Goal: Find specific page/section: Find specific page/section

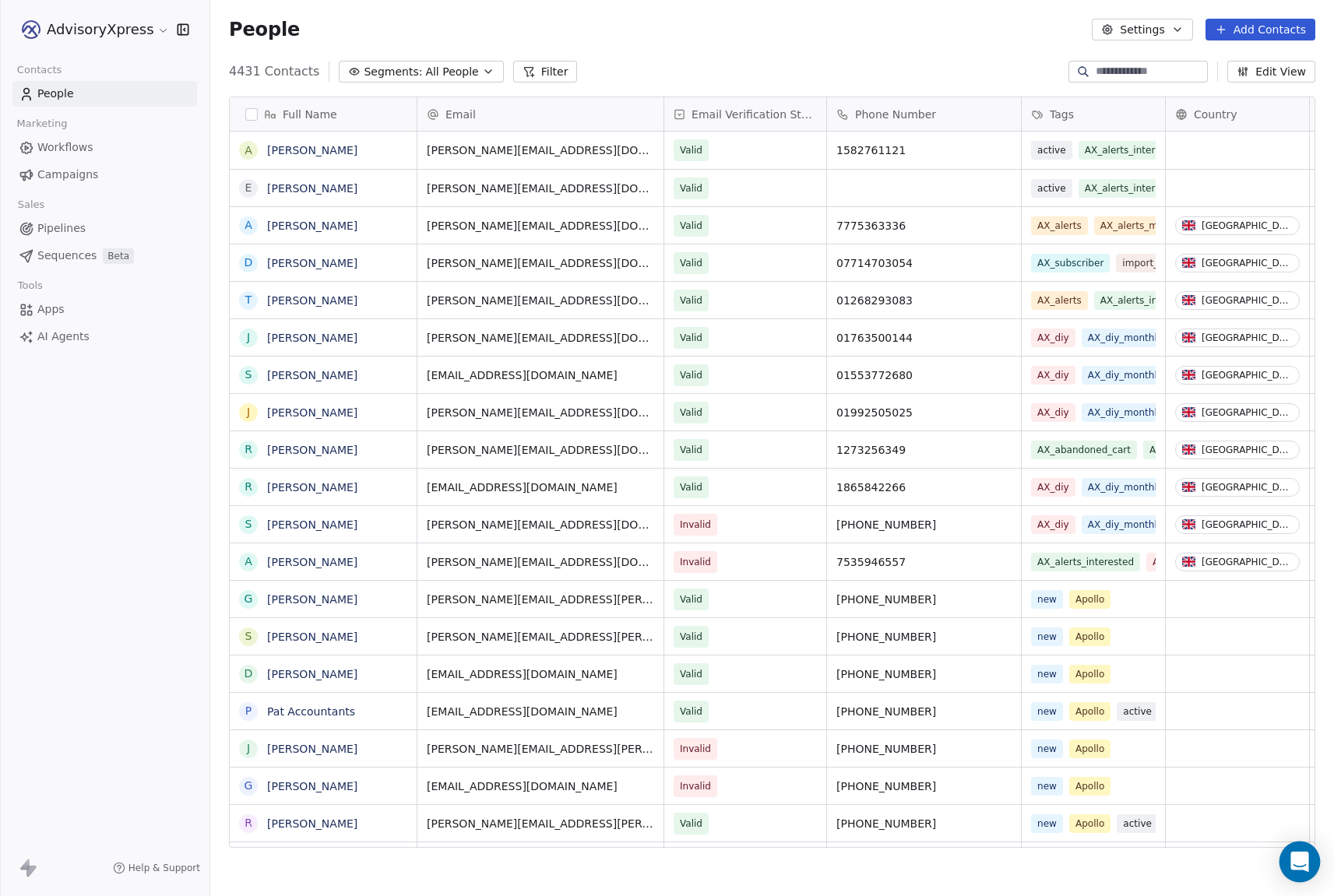
click at [1295, 862] on icon "Open Intercom Messenger" at bounding box center [1299, 862] width 18 height 20
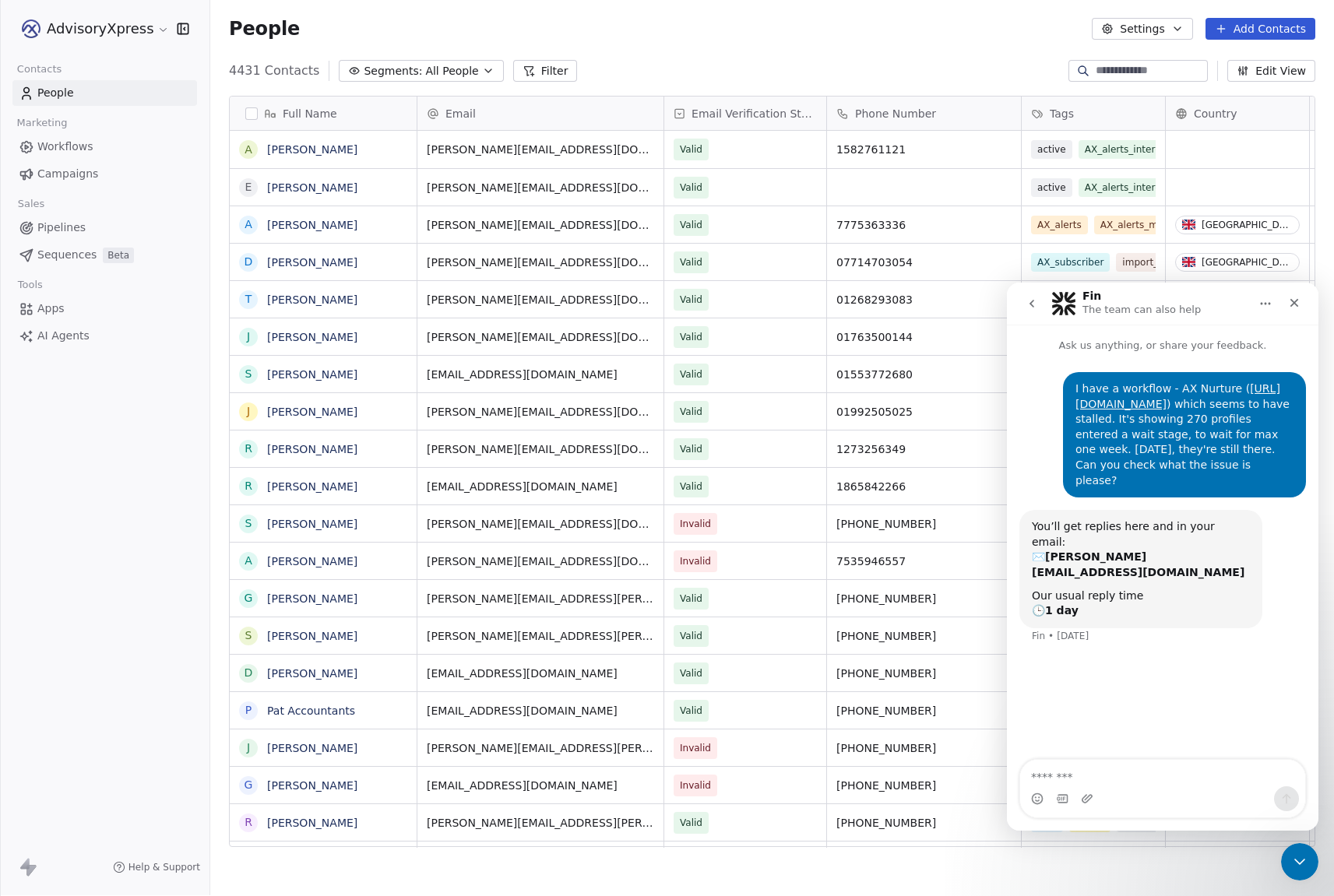
click at [1031, 301] on icon "go back" at bounding box center [1031, 303] width 12 height 12
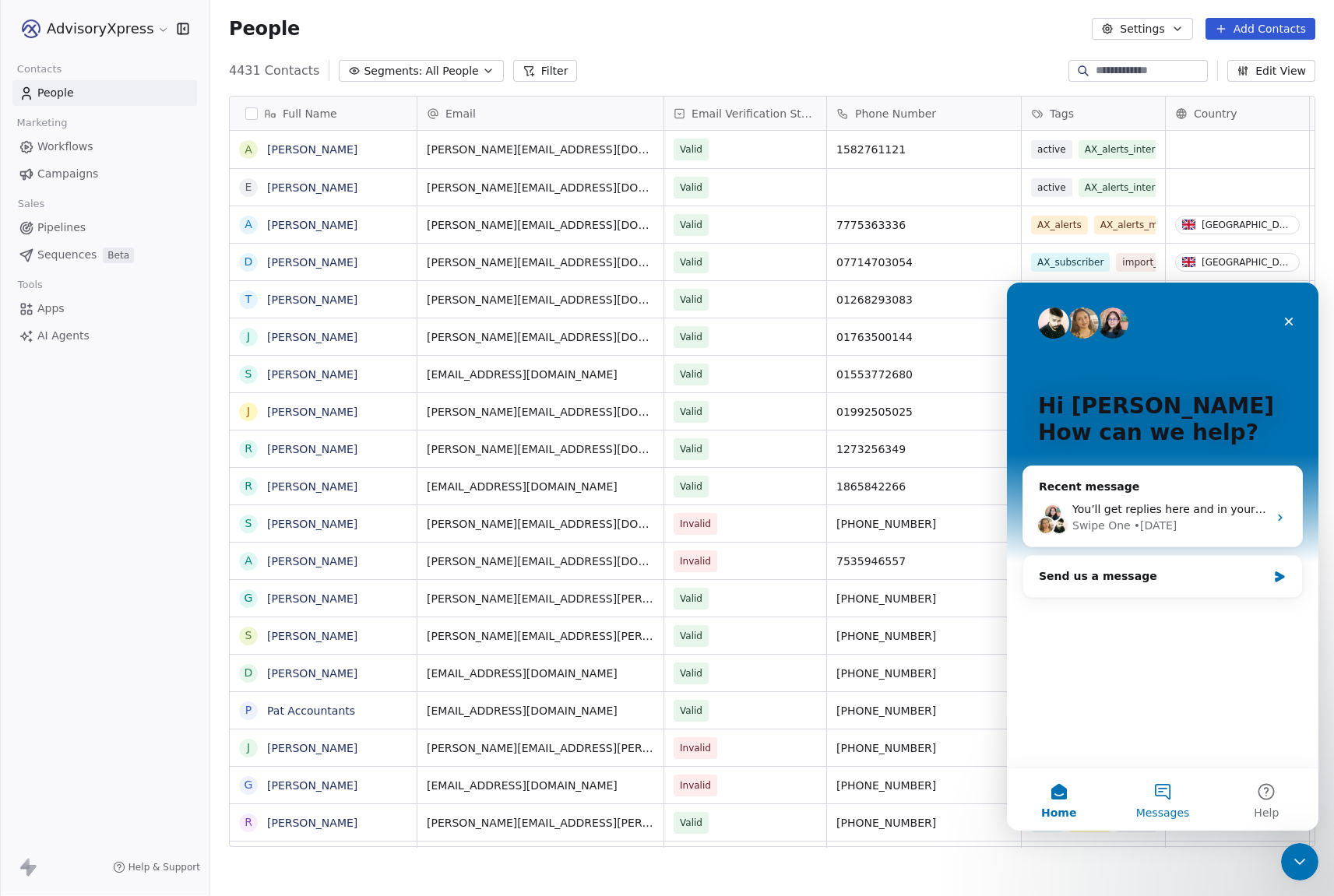
click at [1166, 788] on button "Messages" at bounding box center [1162, 799] width 103 height 62
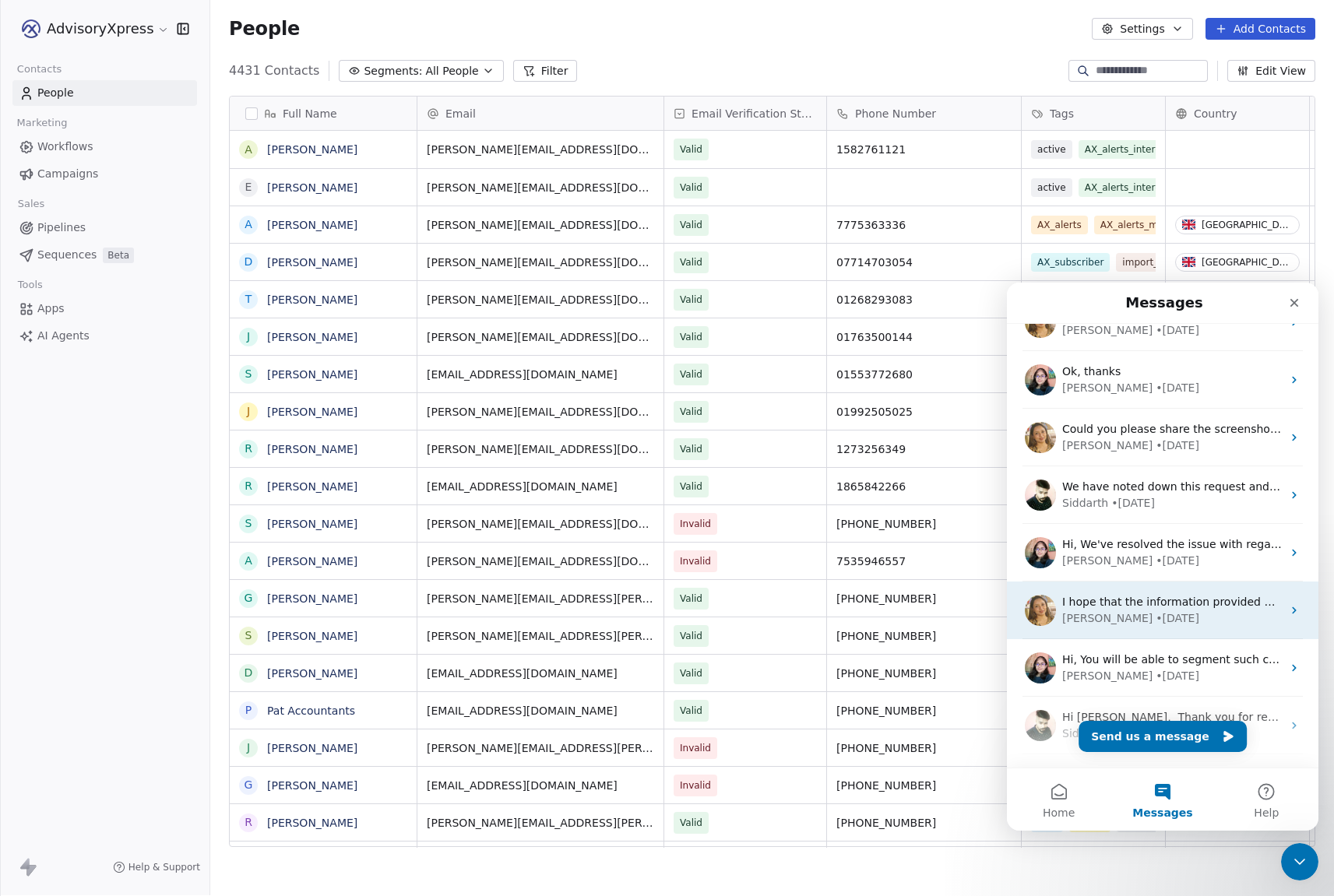
scroll to position [195, 0]
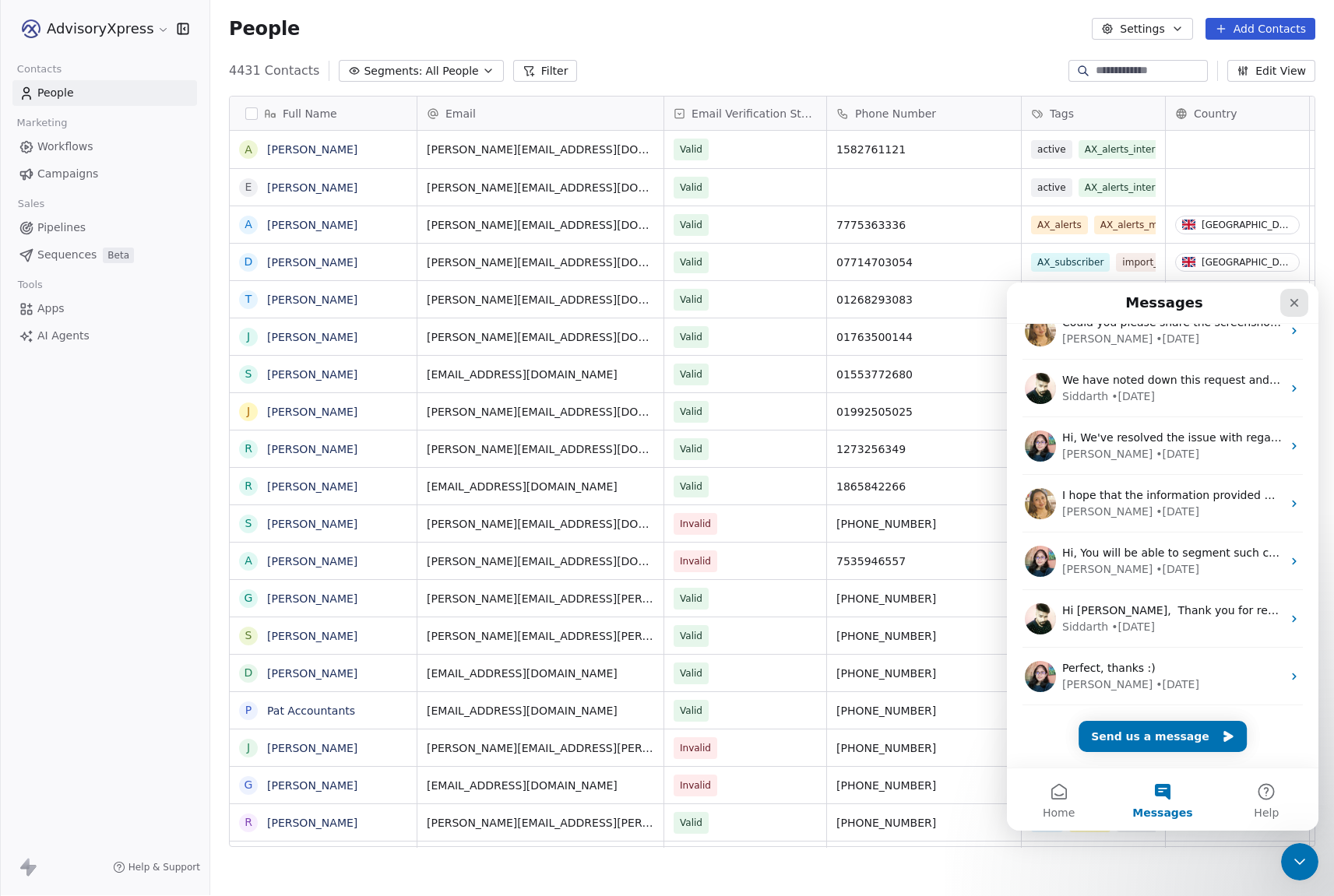
click at [1297, 297] on icon "Close" at bounding box center [1293, 302] width 12 height 12
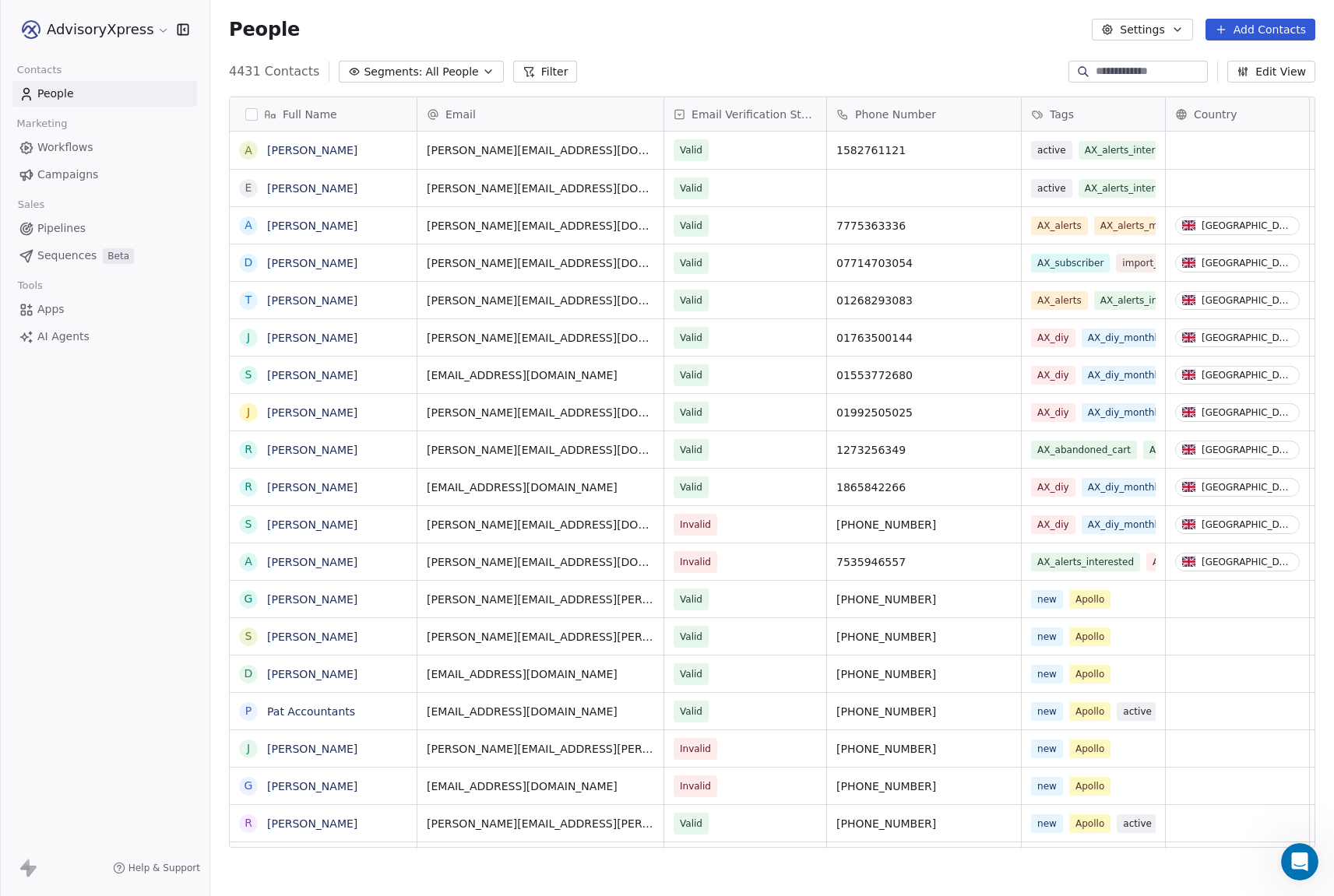
click at [63, 149] on span "Workflows" at bounding box center [65, 148] width 56 height 17
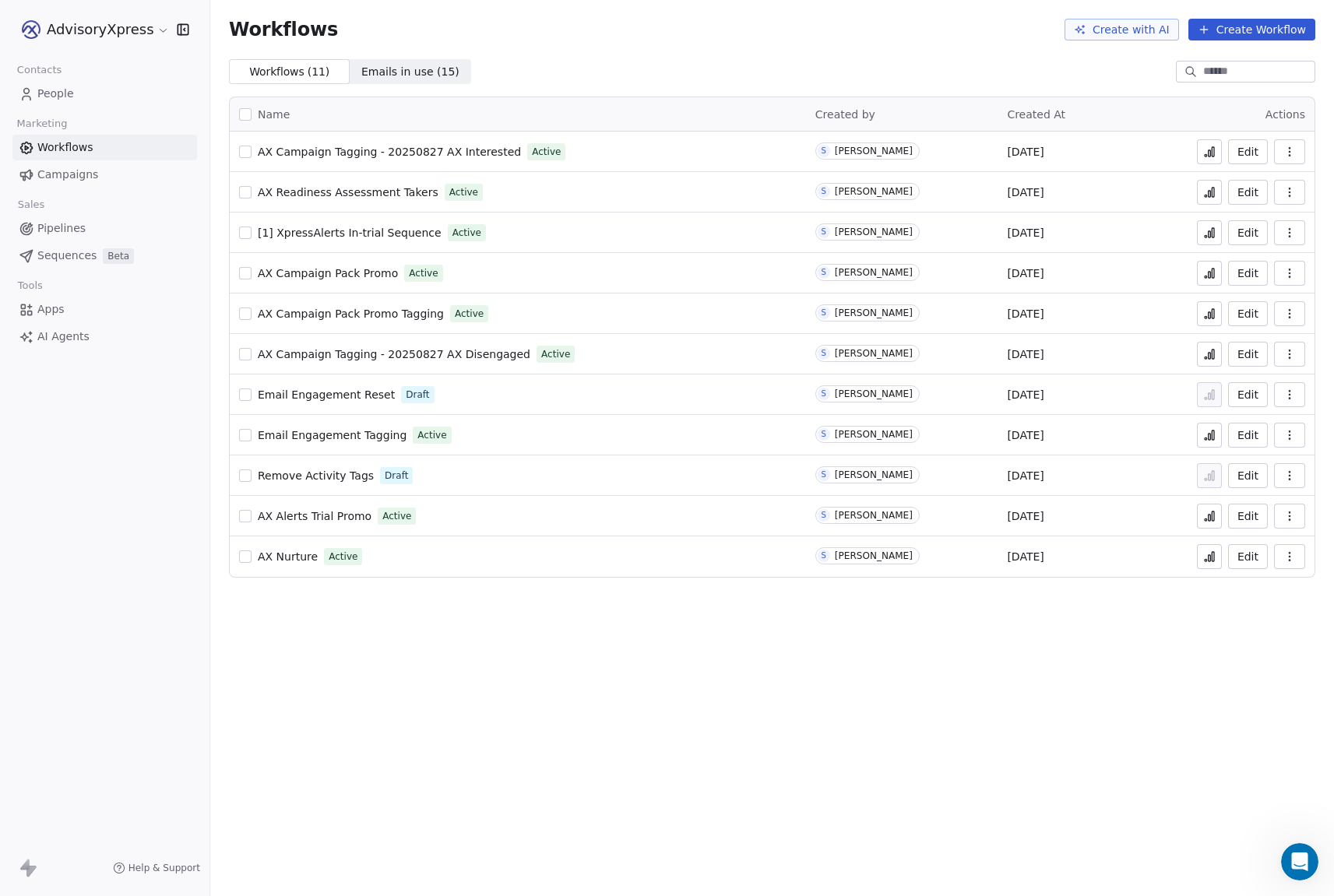
click at [274, 553] on span "AX Nurture" at bounding box center [288, 556] width 60 height 12
